Goal: Check status

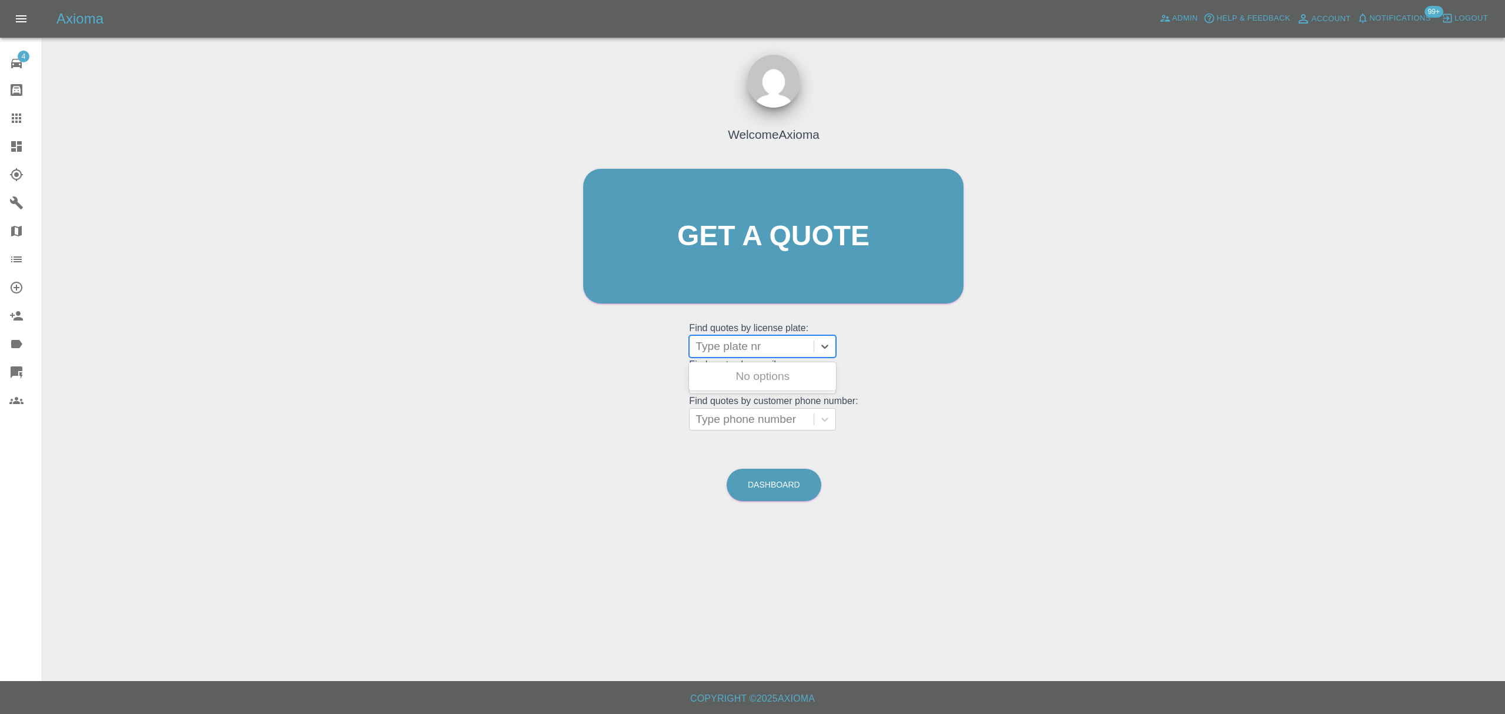
click at [739, 339] on div at bounding box center [752, 346] width 112 height 16
paste input "LM18TUH"
type input "LM18TUH"
click at [831, 370] on div "LM18TUH, Awaiting Repair" at bounding box center [762, 384] width 147 height 38
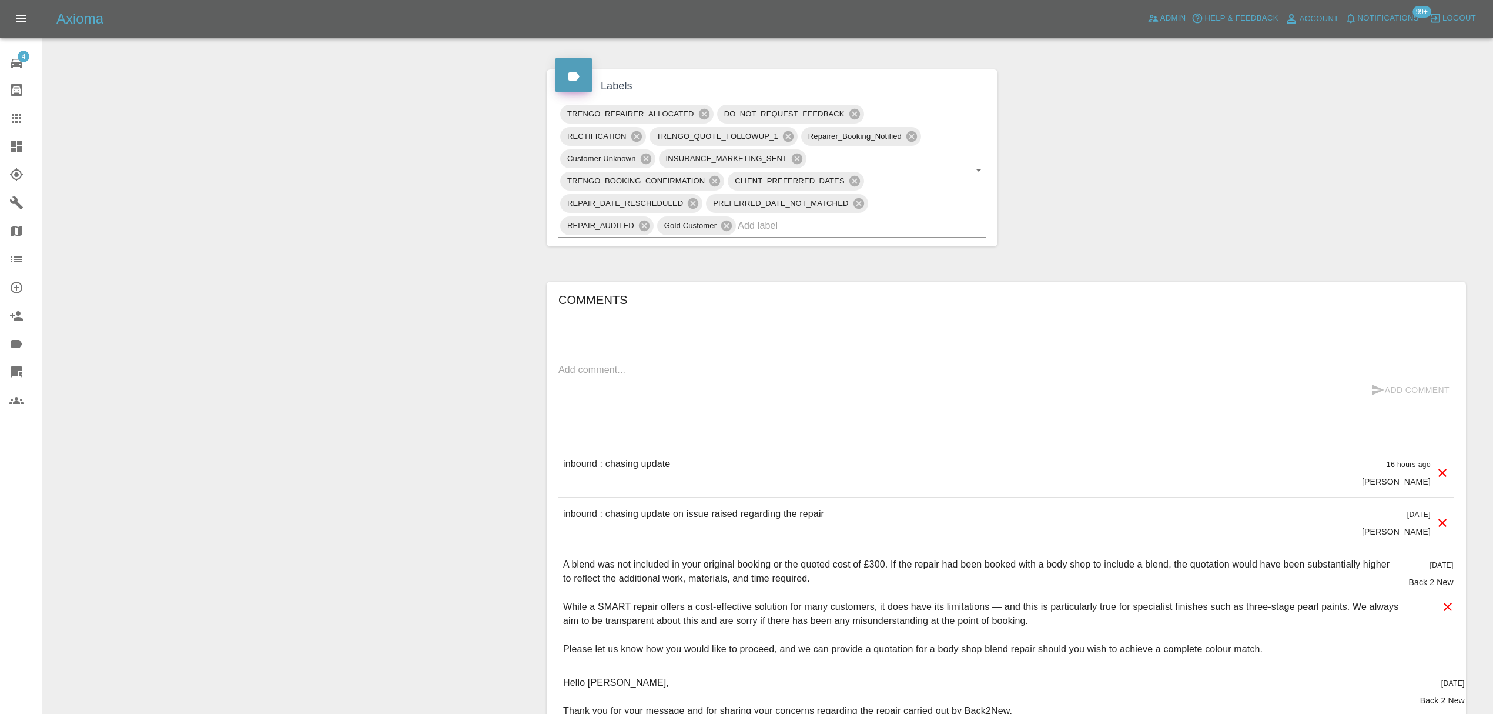
scroll to position [709, 0]
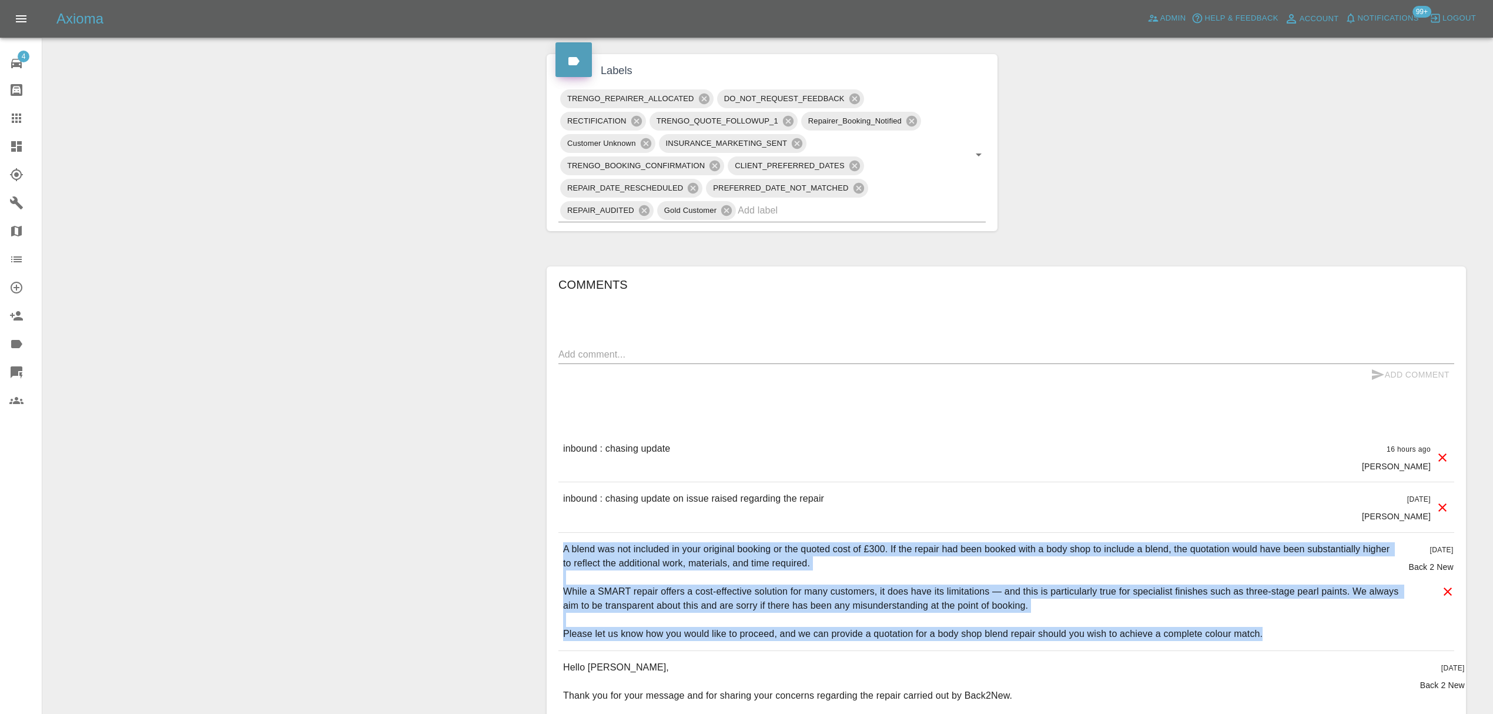
drag, startPoint x: 1228, startPoint y: 634, endPoint x: 560, endPoint y: 549, distance: 673.8
click at [560, 549] on div "A blend was not included in your original booking or the quoted cost of £300. I…" at bounding box center [1007, 592] width 896 height 118
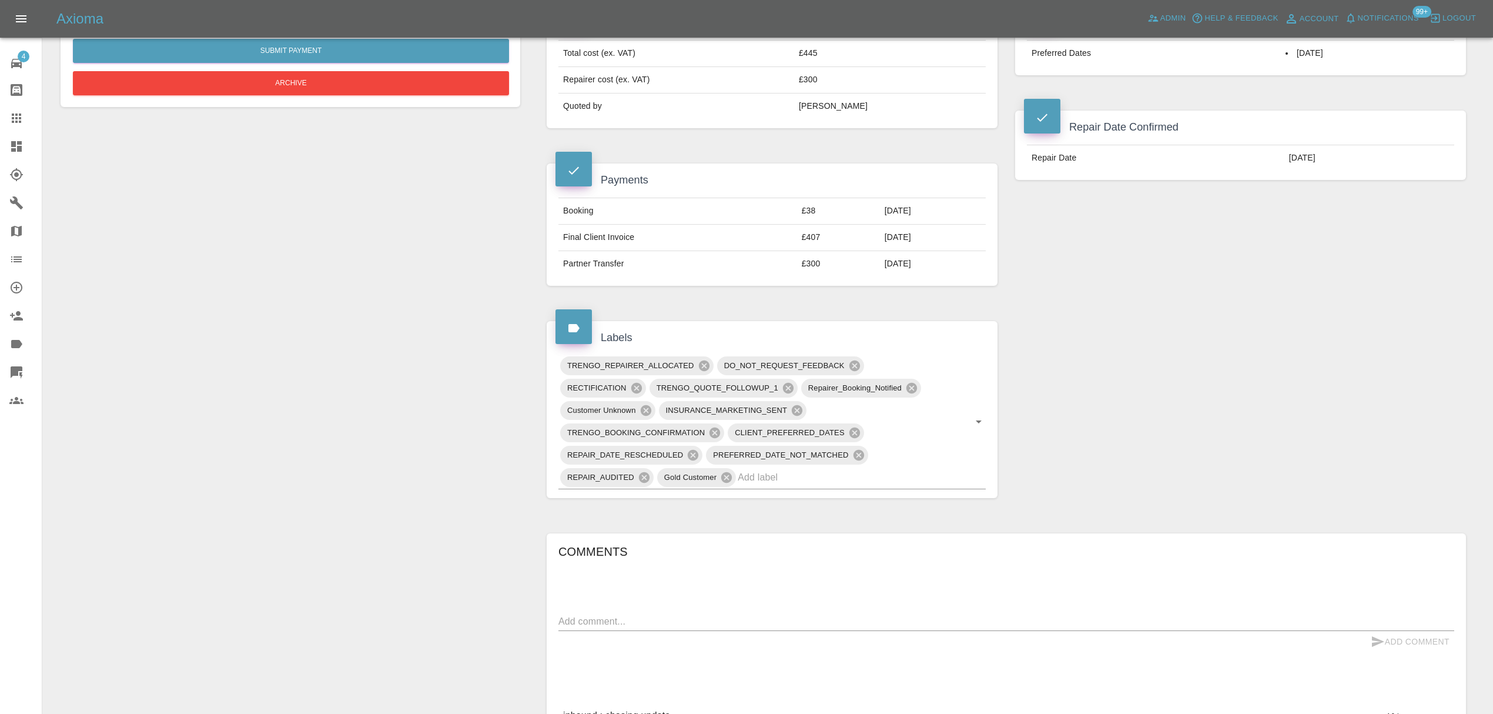
scroll to position [0, 0]
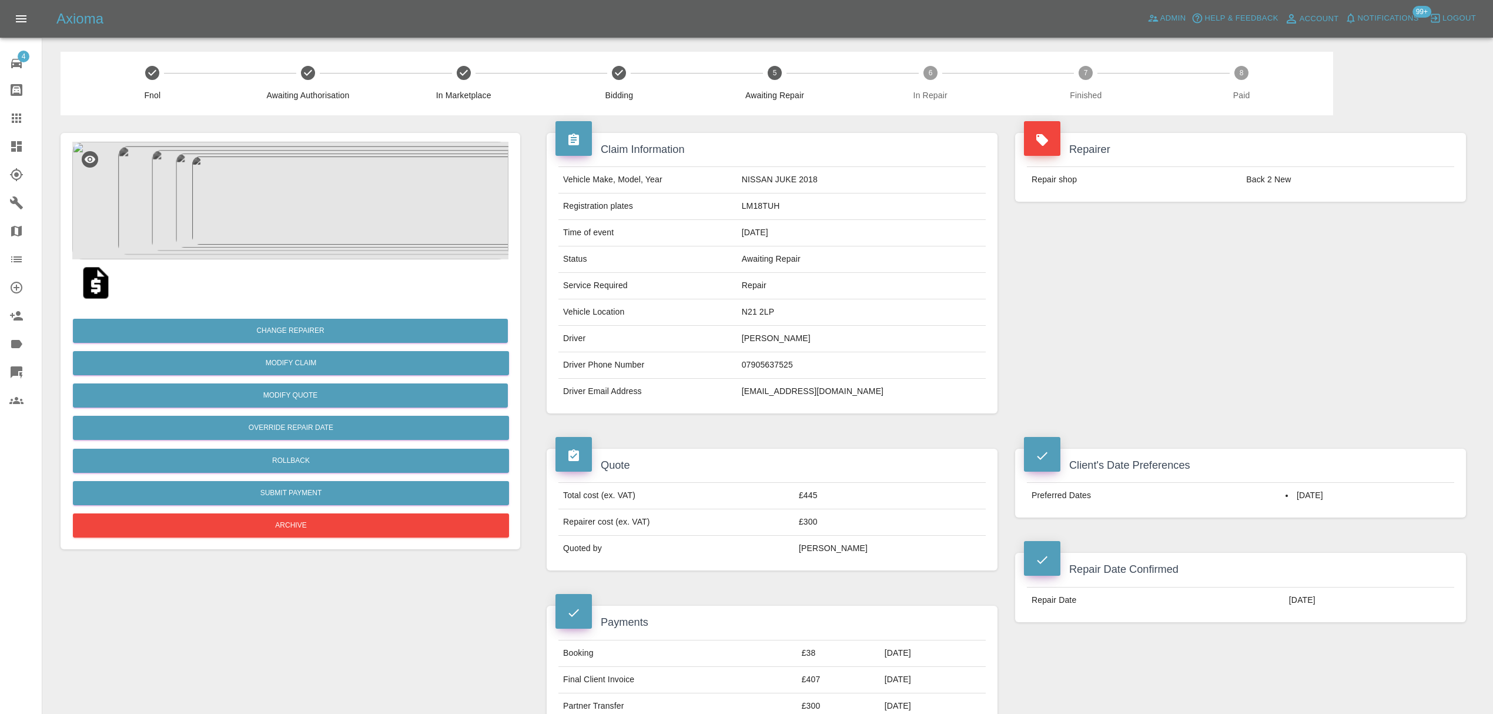
click at [295, 181] on img at bounding box center [290, 201] width 436 height 118
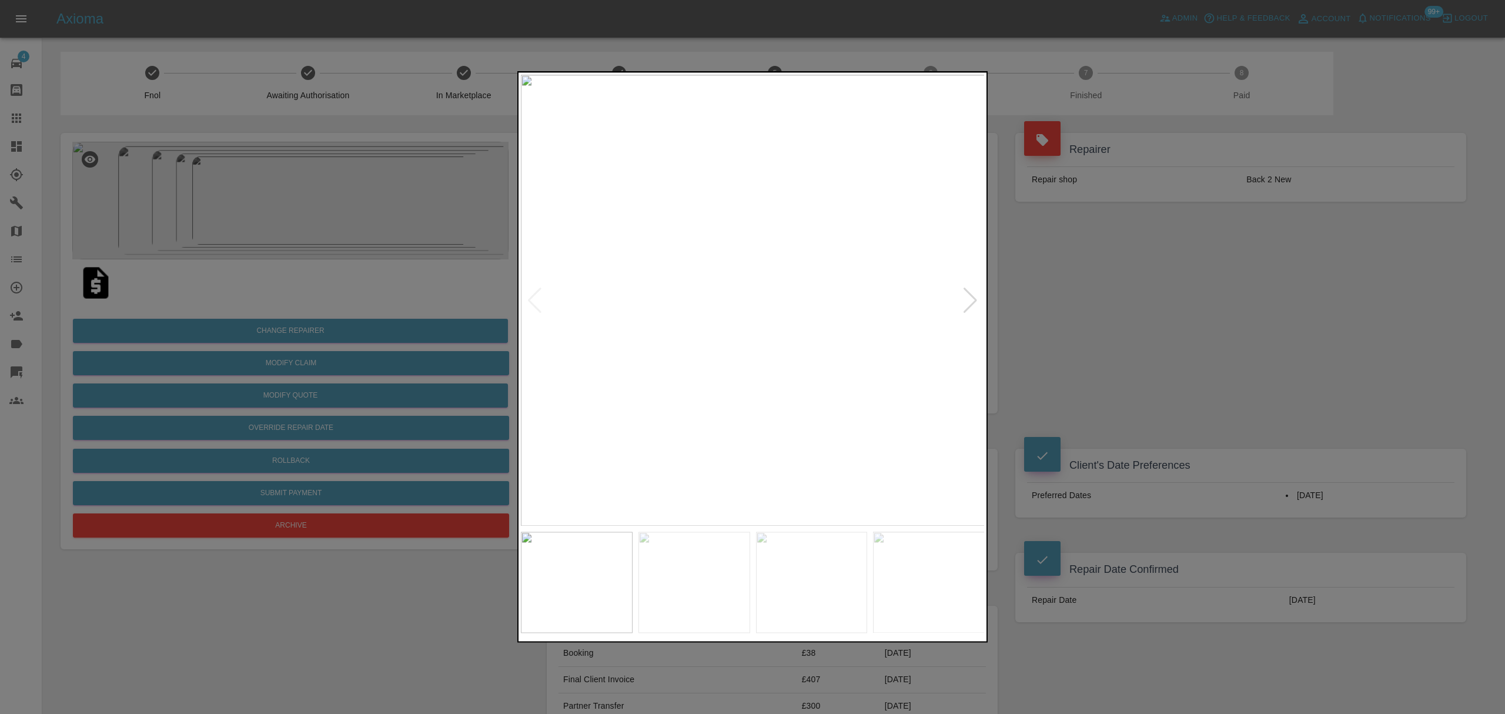
click at [965, 292] on div at bounding box center [970, 300] width 16 height 26
click at [964, 292] on div at bounding box center [970, 300] width 16 height 26
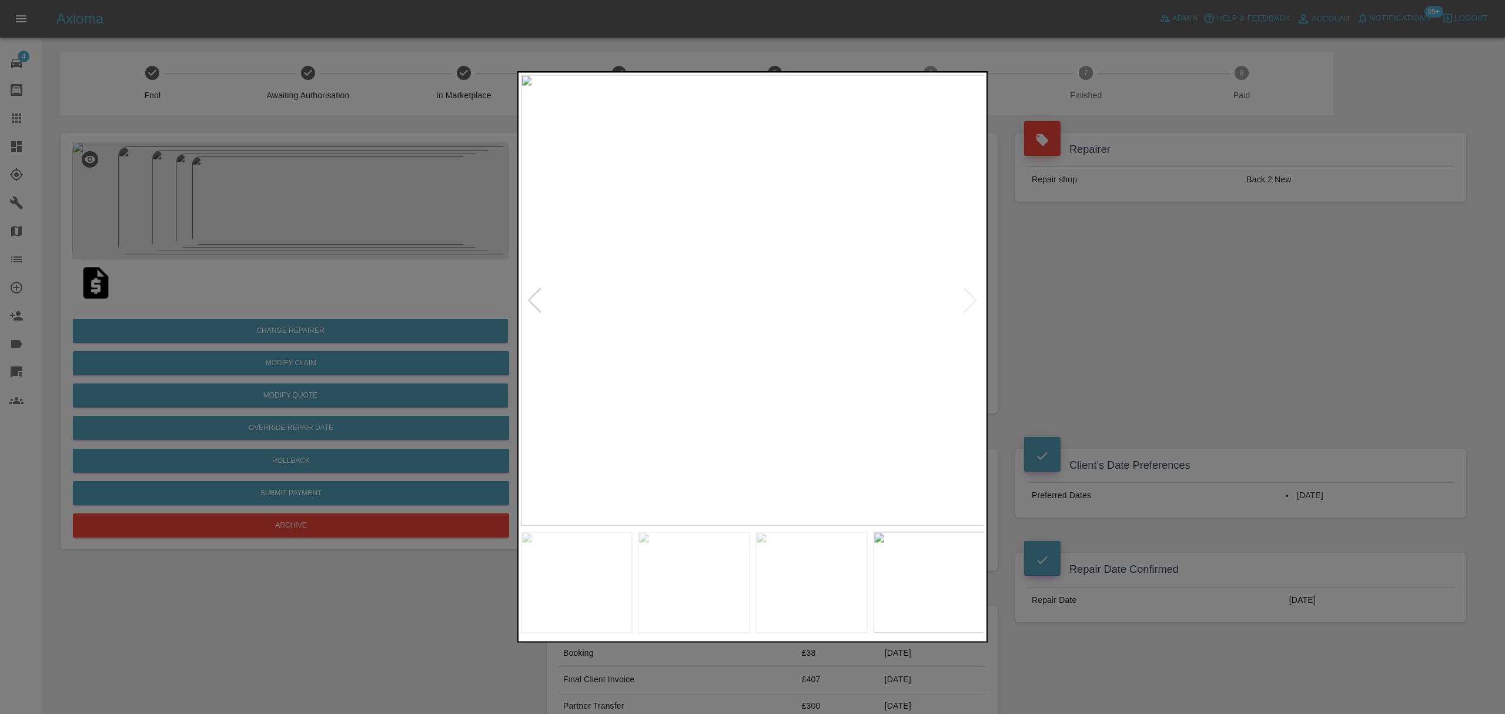
click at [964, 292] on img at bounding box center [753, 300] width 464 height 451
click at [1098, 295] on div at bounding box center [752, 357] width 1505 height 714
